Goal: Information Seeking & Learning: Learn about a topic

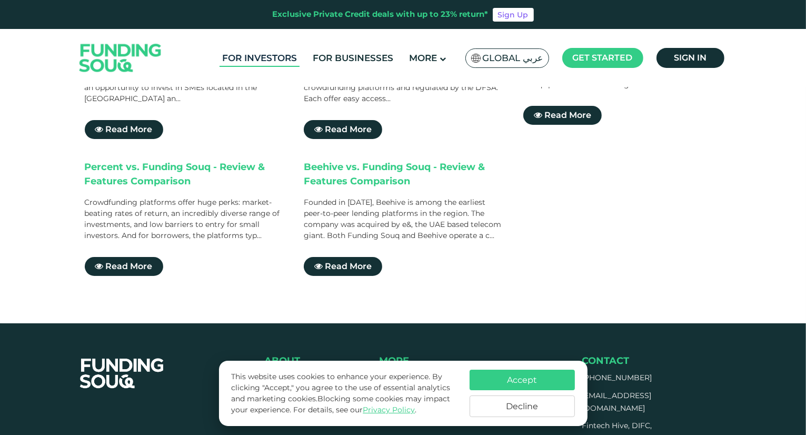
click at [286, 60] on link "For Investors" at bounding box center [260, 58] width 80 height 17
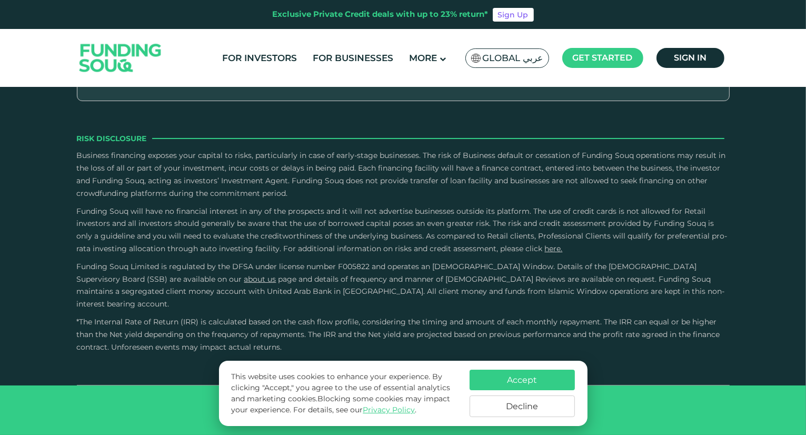
scroll to position [2370, 0]
